Goal: Task Accomplishment & Management: Complete application form

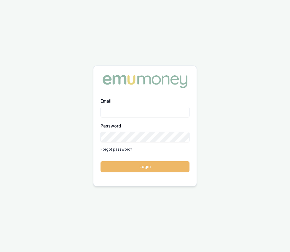
type input "Eujin.ooi@emumoney.com.au"
click at [129, 167] on button "Login" at bounding box center [145, 167] width 89 height 11
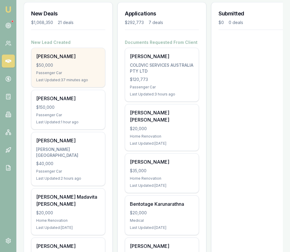
scroll to position [87, 0]
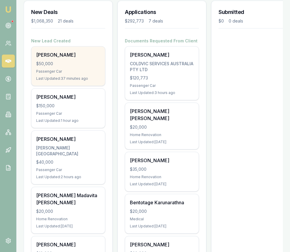
click at [76, 64] on div "$50,000" at bounding box center [68, 64] width 64 height 6
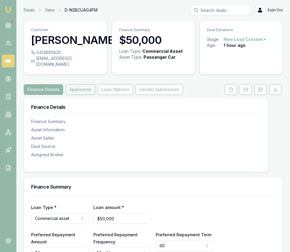
click at [80, 95] on button "Applicants" at bounding box center [81, 89] width 30 height 11
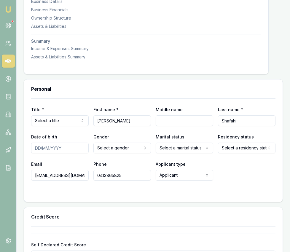
scroll to position [202, 0]
click at [78, 181] on input "[EMAIL_ADDRESS][DOMAIN_NAME]" at bounding box center [60, 175] width 58 height 11
drag, startPoint x: 83, startPoint y: 183, endPoint x: 32, endPoint y: 180, distance: 51.7
click at [32, 180] on input "[EMAIL_ADDRESS][DOMAIN_NAME]" at bounding box center [60, 175] width 58 height 11
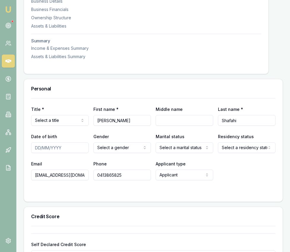
type input "[EMAIL_ADDRESS][DOMAIN_NAME]"
click at [93, 195] on div at bounding box center [153, 192] width 245 height 5
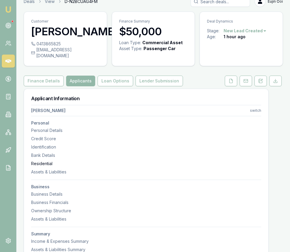
scroll to position [0, 0]
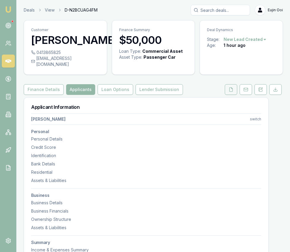
click at [231, 95] on button at bounding box center [231, 89] width 12 height 11
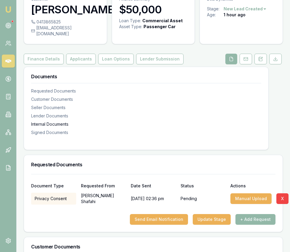
scroll to position [82, 0]
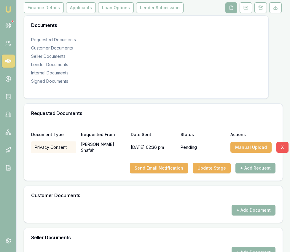
click at [280, 153] on button "X" at bounding box center [283, 147] width 12 height 11
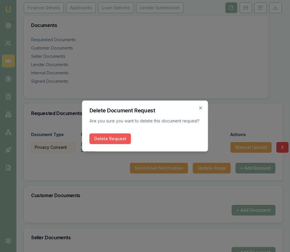
click at [117, 137] on button "Delete Request" at bounding box center [111, 139] width 42 height 11
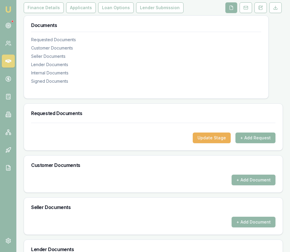
click at [260, 143] on button "+ Add Request" at bounding box center [256, 138] width 40 height 11
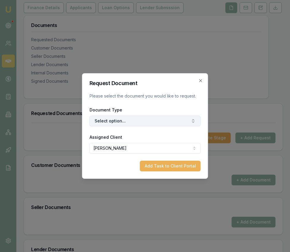
click at [156, 123] on button "Select option..." at bounding box center [145, 121] width 111 height 11
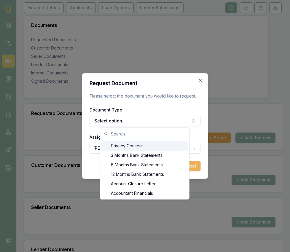
click at [145, 145] on div "Privacy Consent" at bounding box center [145, 146] width 87 height 10
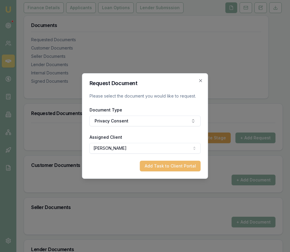
click at [160, 165] on button "Add Task to Client Portal" at bounding box center [170, 166] width 61 height 11
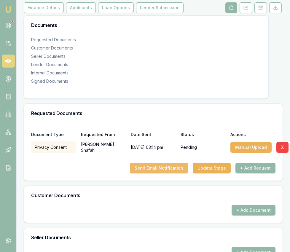
click at [176, 174] on button "Send Email Notification" at bounding box center [159, 168] width 58 height 11
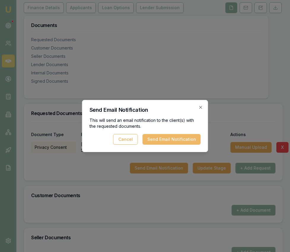
click at [179, 143] on button "Send Email Notification" at bounding box center [172, 139] width 58 height 11
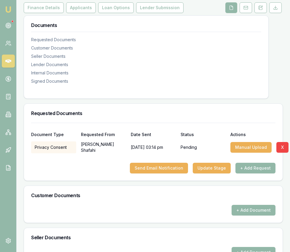
scroll to position [0, 0]
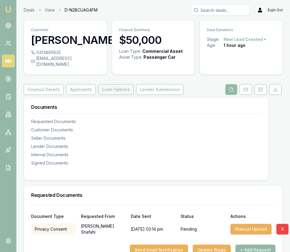
click at [112, 95] on button "Loan Options" at bounding box center [116, 89] width 36 height 11
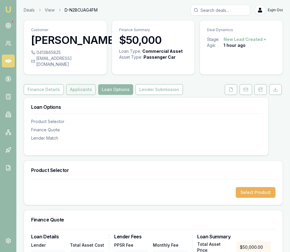
click at [71, 94] on button "Applicants" at bounding box center [81, 89] width 30 height 11
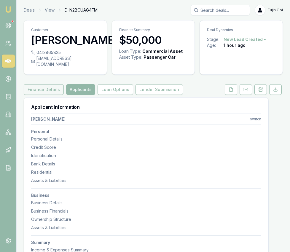
click at [47, 95] on button "Finance Details" at bounding box center [44, 89] width 40 height 11
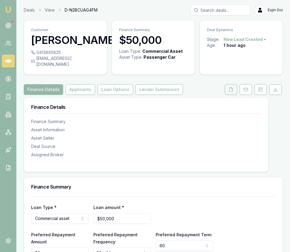
click at [230, 92] on icon at bounding box center [231, 89] width 5 height 5
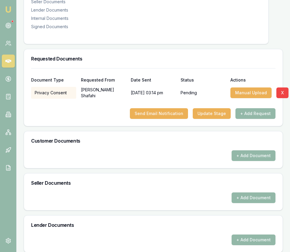
scroll to position [232, 0]
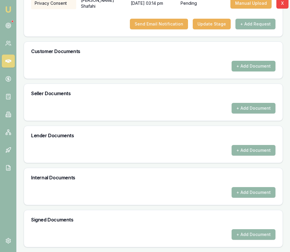
click at [252, 68] on button "+ Add Document" at bounding box center [254, 66] width 44 height 11
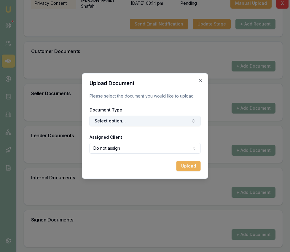
click at [167, 124] on button "Select option..." at bounding box center [145, 121] width 111 height 11
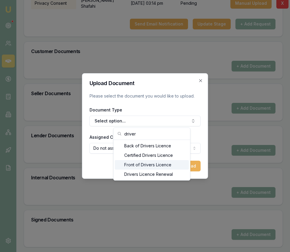
type input "driver"
click at [163, 167] on div "Front of Drivers Licence" at bounding box center [152, 165] width 74 height 10
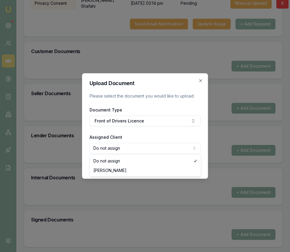
select select "U-CDTPWTJZRR"
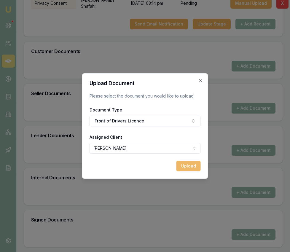
click at [183, 169] on button "Upload" at bounding box center [189, 166] width 24 height 11
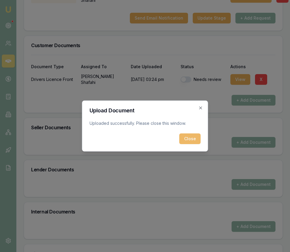
click at [191, 140] on button "Close" at bounding box center [190, 139] width 21 height 11
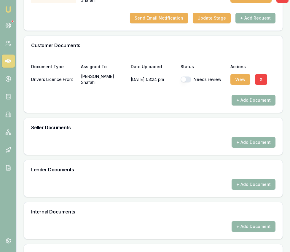
click at [181, 83] on button "button" at bounding box center [186, 80] width 11 height 6
checkbox input "true"
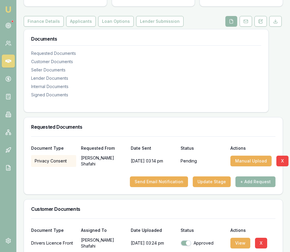
scroll to position [0, 0]
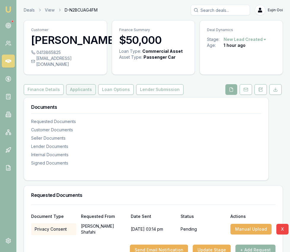
click at [80, 95] on button "Applicants" at bounding box center [81, 89] width 30 height 11
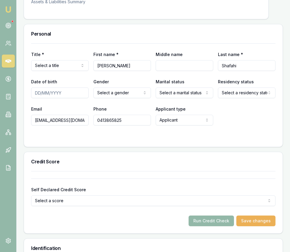
scroll to position [263, 0]
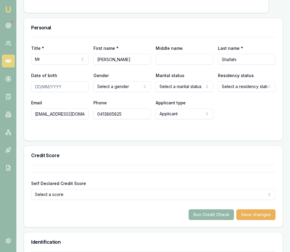
click at [37, 92] on input "Date of birth" at bounding box center [60, 86] width 58 height 11
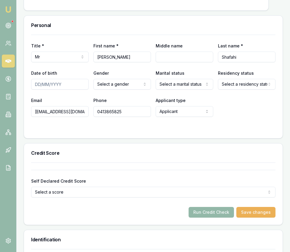
scroll to position [266, 0]
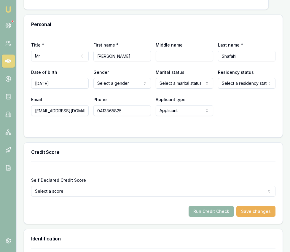
type input "[DATE]"
select select "MARRIED"
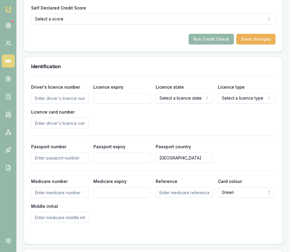
scroll to position [442, 0]
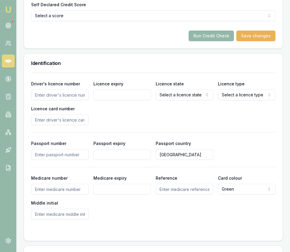
click at [68, 99] on input "Driver's licence number" at bounding box center [60, 95] width 58 height 11
type input "091717630"
type input "[DATE]"
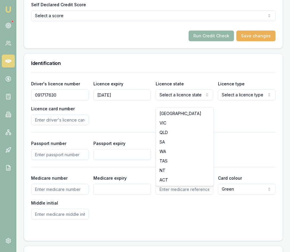
select select "VIC"
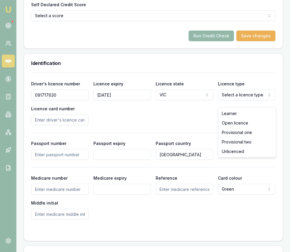
select select "OPEN_LICENCE"
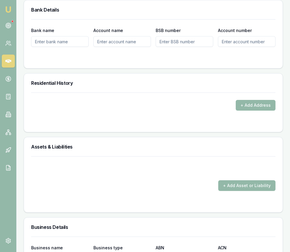
scroll to position [704, 0]
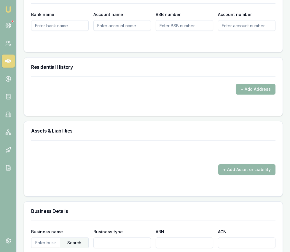
click at [244, 92] on button "+ Add Address" at bounding box center [256, 89] width 40 height 11
click at [77, 116] on div "+ Add Address" at bounding box center [153, 96] width 259 height 39
click at [268, 95] on button "+ Add Address" at bounding box center [256, 89] width 40 height 11
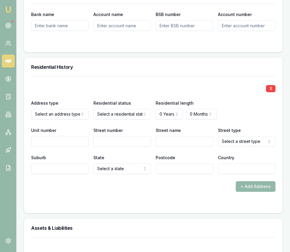
click at [167, 160] on div "Postcode" at bounding box center [185, 164] width 58 height 20
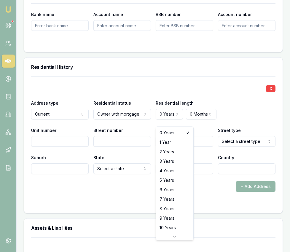
select select "4"
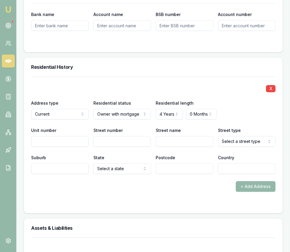
click at [119, 147] on input "Street number" at bounding box center [123, 141] width 58 height 11
type input "9"
type input "Merrowland"
select select "Avenue"
click at [67, 173] on input "Suburb" at bounding box center [60, 169] width 58 height 11
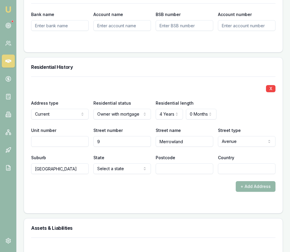
type input "[GEOGRAPHIC_DATA]"
select select "VIC"
type input "3977"
type input "[GEOGRAPHIC_DATA]"
click at [62, 206] on div at bounding box center [153, 204] width 245 height 5
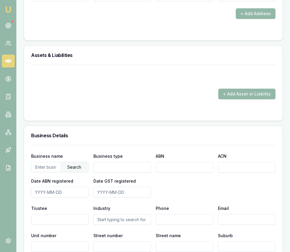
scroll to position [886, 0]
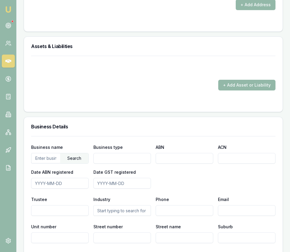
click at [42, 161] on input "text" at bounding box center [45, 159] width 29 height 10
click at [74, 164] on div "Search" at bounding box center [74, 159] width 28 height 10
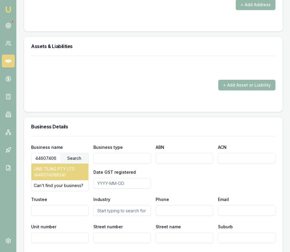
click at [67, 178] on div "UNS TILING PTY LTD (44607406824)" at bounding box center [59, 172] width 57 height 17
type input "UNS TILING PTY LTD"
type input "Australian Private Company"
type input "44607406824"
type input "607406824"
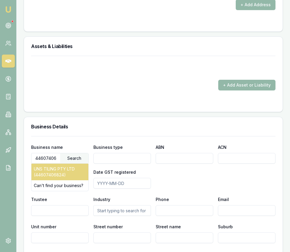
type input "[DATE]"
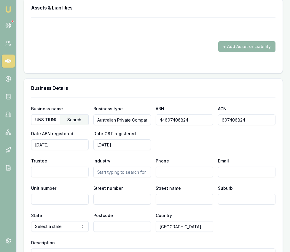
scroll to position [930, 0]
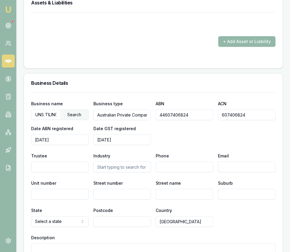
click at [107, 171] on input "text" at bounding box center [123, 167] width 58 height 11
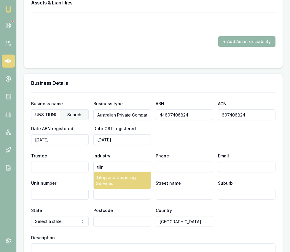
click at [109, 184] on div "Tiling and Carpeting Services" at bounding box center [122, 181] width 57 height 17
type input "Tiling and Carpeting Services"
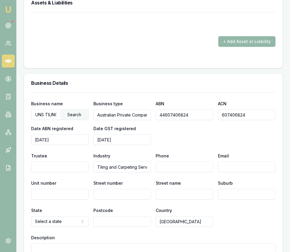
click at [166, 173] on input "Phone" at bounding box center [185, 167] width 58 height 11
type input "0413 865 825"
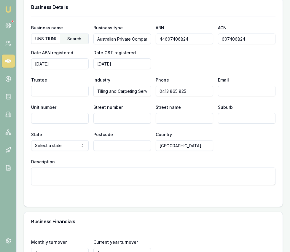
scroll to position [1007, 0]
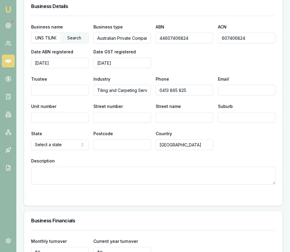
click at [125, 184] on textarea "Description" at bounding box center [153, 176] width 245 height 18
paste textarea "[URL][DOMAIN_NAME]"
type textarea "[URL][DOMAIN_NAME]"
click at [115, 123] on input "Street number" at bounding box center [123, 117] width 58 height 11
click at [238, 93] on input "Email" at bounding box center [247, 90] width 58 height 11
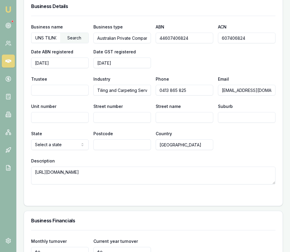
type input "[EMAIL_ADDRESS][DOMAIN_NAME]"
type input "6"
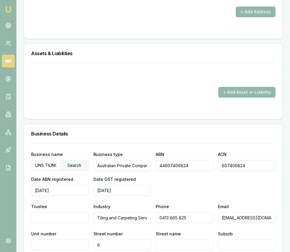
scroll to position [902, 0]
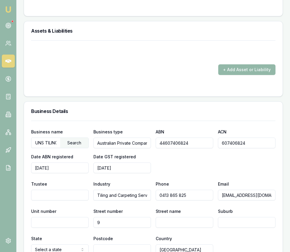
type input "9"
type input "Merrowlands"
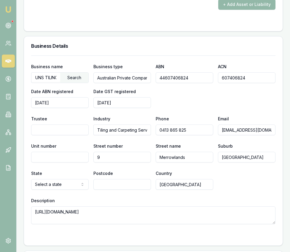
scroll to position [979, 0]
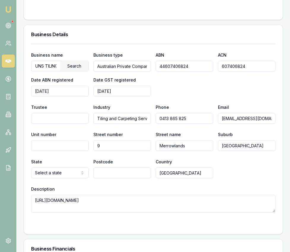
type input "[GEOGRAPHIC_DATA]"
select select "VIC"
click at [124, 176] on input "Postcode" at bounding box center [123, 173] width 58 height 11
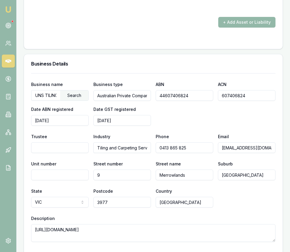
scroll to position [950, 0]
type input "3977"
click at [195, 180] on input "Merrowlands" at bounding box center [185, 175] width 58 height 11
type input "[GEOGRAPHIC_DATA]"
click at [195, 140] on div "Phone 0413 865 825" at bounding box center [185, 143] width 58 height 20
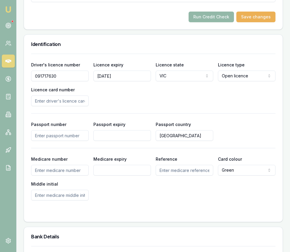
scroll to position [458, 0]
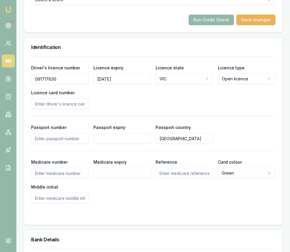
click at [64, 109] on input "Licence card number" at bounding box center [60, 104] width 58 height 11
type input "P0505765"
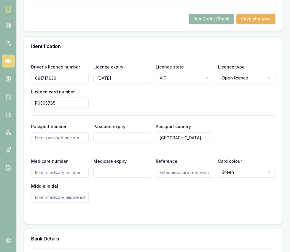
click at [137, 108] on div "Driver's licence number 091717630 Licence expiry 18/04/2026 Licence state VIC N…" at bounding box center [153, 85] width 245 height 45
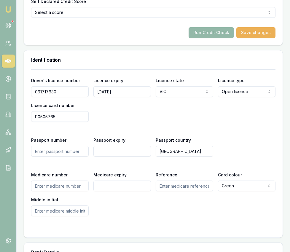
scroll to position [0, 0]
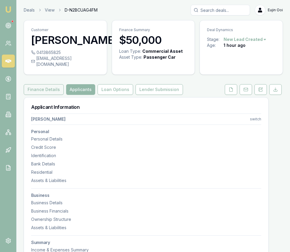
click at [45, 94] on button "Finance Details" at bounding box center [44, 89] width 40 height 11
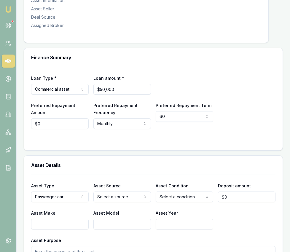
scroll to position [129, 0]
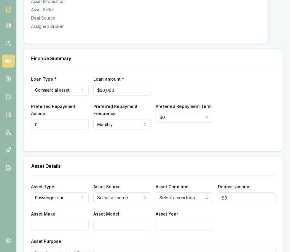
click at [55, 128] on input "0" at bounding box center [60, 124] width 58 height 11
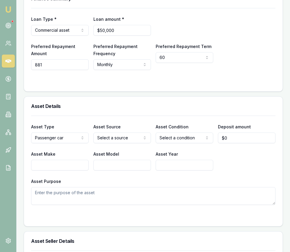
scroll to position [191, 0]
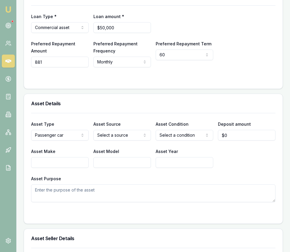
type input "$881"
drag, startPoint x: 118, startPoint y: 156, endPoint x: 123, endPoint y: 156, distance: 5.1
click at [45, 168] on input "Asset Make" at bounding box center [60, 162] width 58 height 11
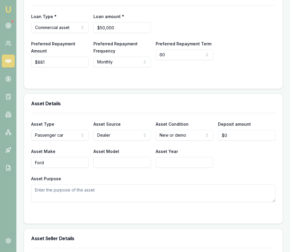
type input "Ford"
click at [125, 167] on input "Transit Cuatomer my24.5" at bounding box center [123, 162] width 58 height 11
click at [130, 167] on input "Transit Cuatomer my24.5" at bounding box center [123, 162] width 58 height 11
type input "Transit Custom my24.5"
type input "2025"
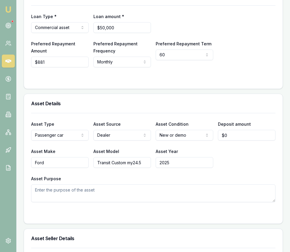
click at [107, 202] on textarea "Asset Purpose" at bounding box center [153, 194] width 245 height 18
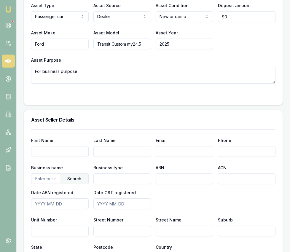
scroll to position [311, 0]
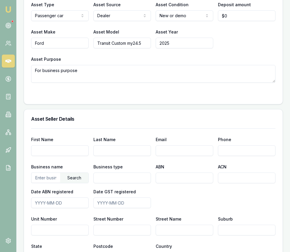
type textarea "For business purpose"
click at [44, 183] on input "text" at bounding box center [45, 178] width 29 height 10
click at [73, 183] on div "Search" at bounding box center [74, 178] width 28 height 10
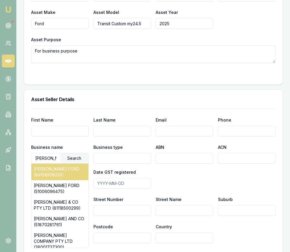
click at [73, 181] on div "COFFEY FORD (84158508233)" at bounding box center [59, 172] width 57 height 17
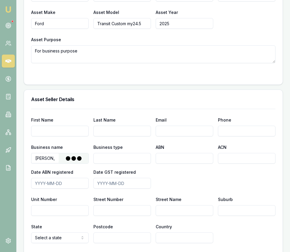
type input "CFD (2012) Pty Ltd"
type input "Australian Private Company"
type input "84158508233"
type input "158508233"
type input "[DATE]"
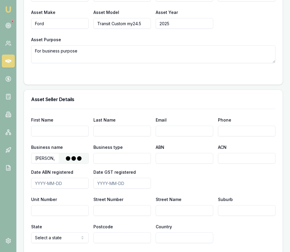
type input "[DATE]"
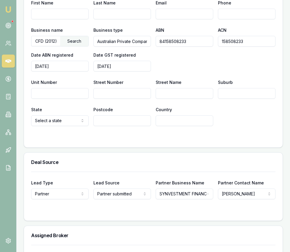
scroll to position [450, 0]
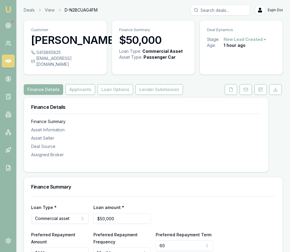
scroll to position [5, 0]
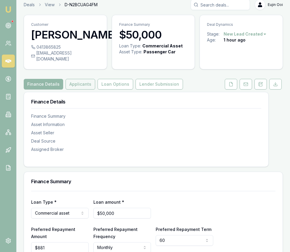
click at [86, 90] on button "Applicants" at bounding box center [81, 84] width 30 height 11
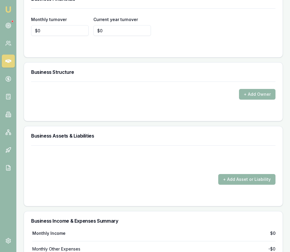
scroll to position [1230, 0]
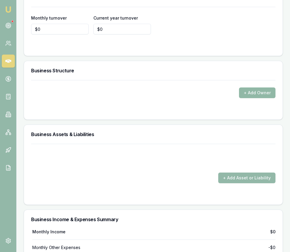
click at [263, 98] on button "+ Add Owner" at bounding box center [257, 93] width 37 height 11
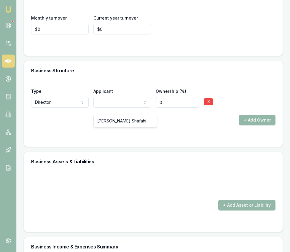
click at [265, 126] on button "+ Add Owner" at bounding box center [257, 120] width 37 height 11
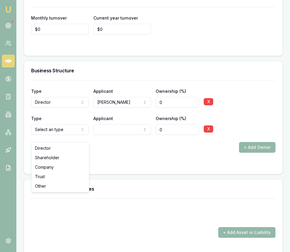
select select "SHAREHOLDER"
drag, startPoint x: 59, startPoint y: 156, endPoint x: 75, endPoint y: 152, distance: 16.4
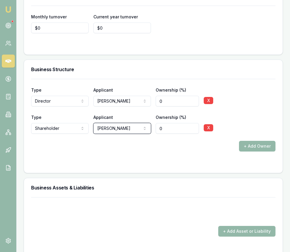
scroll to position [1276, 0]
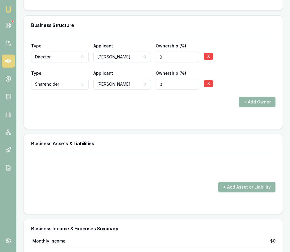
click at [162, 90] on input "0" at bounding box center [177, 84] width 43 height 11
type input "0100"
click at [156, 184] on form "+ Add Asset or Liability" at bounding box center [153, 180] width 245 height 54
click at [227, 190] on button "+ Add Asset or Liability" at bounding box center [247, 187] width 57 height 11
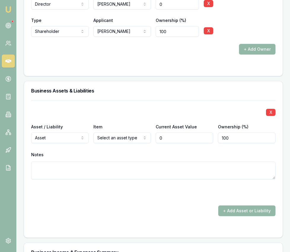
scroll to position [1340, 0]
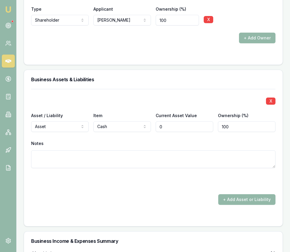
click at [164, 132] on input "0" at bounding box center [185, 126] width 58 height 11
type input "$10,000"
drag, startPoint x: 159, startPoint y: 198, endPoint x: 221, endPoint y: 206, distance: 62.3
click at [172, 199] on form "X Asset / Liability Asset Asset Liability Item Cash Cash Commercial property Co…" at bounding box center [153, 154] width 245 height 130
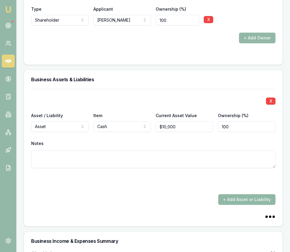
click at [246, 205] on button "+ Add Asset or Liability" at bounding box center [247, 199] width 57 height 11
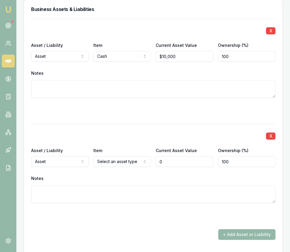
scroll to position [1425, 0]
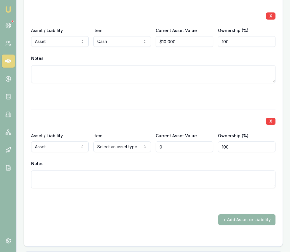
type input "$0"
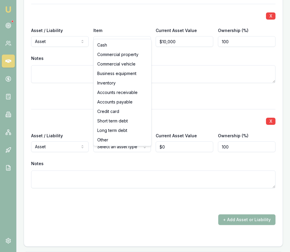
select select "BUSINESS_EQUIPMENT"
drag, startPoint x: 128, startPoint y: 72, endPoint x: 132, endPoint y: 80, distance: 8.5
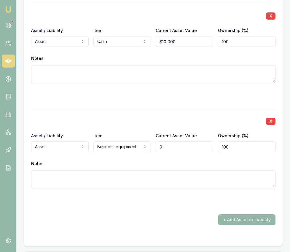
click at [183, 152] on input "0" at bounding box center [185, 147] width 58 height 11
type input "$55,000"
click at [263, 224] on button "+ Add Asset or Liability" at bounding box center [247, 220] width 57 height 11
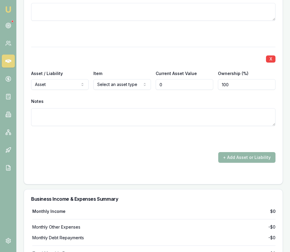
scroll to position [1598, 0]
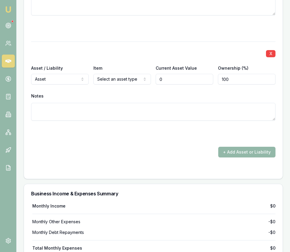
type input "$0"
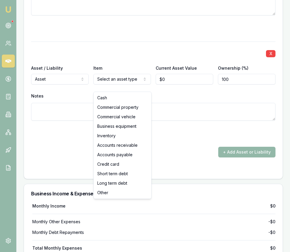
select select "INVENTORY"
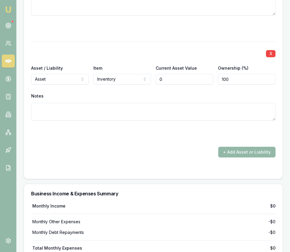
click at [173, 84] on input "0" at bounding box center [185, 79] width 58 height 11
type input "$50,000"
click at [174, 172] on form "X Asset / Liability Asset Asset Liability Item Cash Cash Commercial property Co…" at bounding box center [153, 1] width 245 height 341
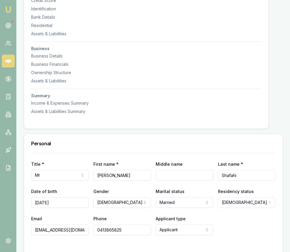
scroll to position [0, 0]
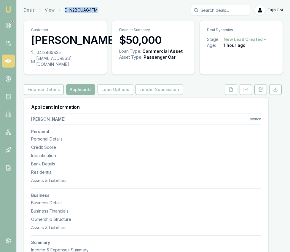
drag, startPoint x: 104, startPoint y: 8, endPoint x: 64, endPoint y: 9, distance: 39.5
click at [64, 9] on div "Deals View D-N2BCUAG4FM Eujin Ooi" at bounding box center [153, 10] width 259 height 11
copy span "D-N2BCUAG4FM"
click at [233, 92] on icon at bounding box center [231, 89] width 5 height 5
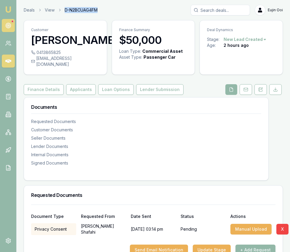
click at [12, 27] on link at bounding box center [8, 25] width 13 height 13
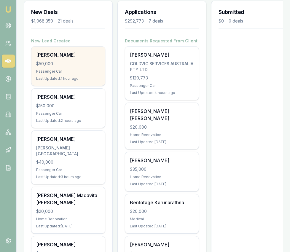
click at [59, 75] on div "[PERSON_NAME] $50,000 Passenger Car Last Updated: 1 hour ago" at bounding box center [68, 66] width 74 height 39
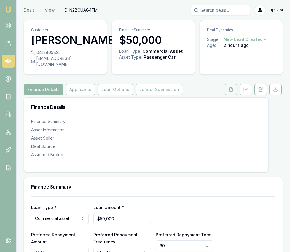
drag, startPoint x: 222, startPoint y: 100, endPoint x: 234, endPoint y: 98, distance: 11.8
click at [222, 95] on div "Finance Details Applicants Loan Options Lender Submission" at bounding box center [153, 89] width 259 height 11
click at [234, 95] on button at bounding box center [231, 89] width 12 height 11
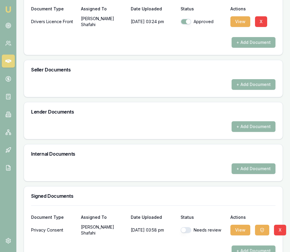
scroll to position [282, 0]
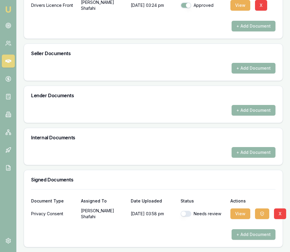
click at [183, 215] on button "button" at bounding box center [186, 214] width 11 height 6
checkbox input "true"
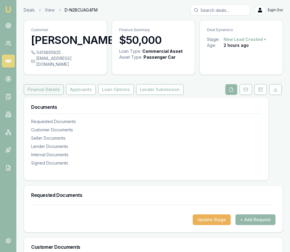
click at [48, 91] on button "Finance Details" at bounding box center [44, 89] width 40 height 11
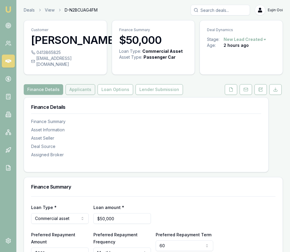
click at [84, 93] on button "Applicants" at bounding box center [81, 89] width 30 height 11
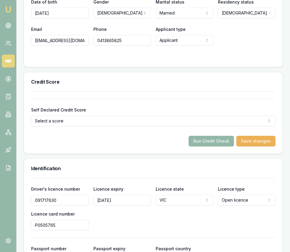
scroll to position [332, 0]
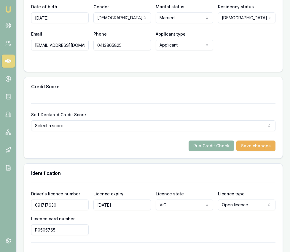
click at [215, 151] on button "Run Credit Check" at bounding box center [211, 146] width 45 height 11
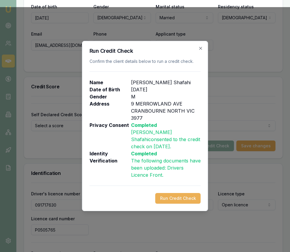
drag, startPoint x: 172, startPoint y: 188, endPoint x: 172, endPoint y: 192, distance: 3.6
click at [172, 188] on div "Run Credit Check Confirm the client details below to run a credit check. Name […" at bounding box center [145, 126] width 126 height 170
click at [172, 195] on button "Run Credit Check" at bounding box center [178, 198] width 45 height 11
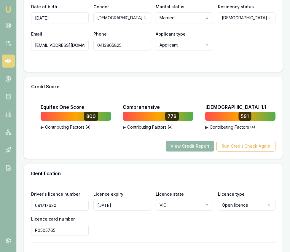
click at [202, 152] on button "View Credit Report" at bounding box center [190, 146] width 48 height 11
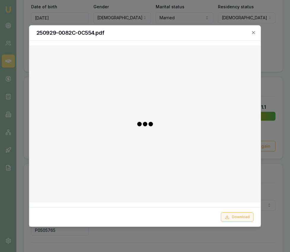
click at [243, 216] on button "Download" at bounding box center [237, 218] width 33 height 10
